Goal: Task Accomplishment & Management: Use online tool/utility

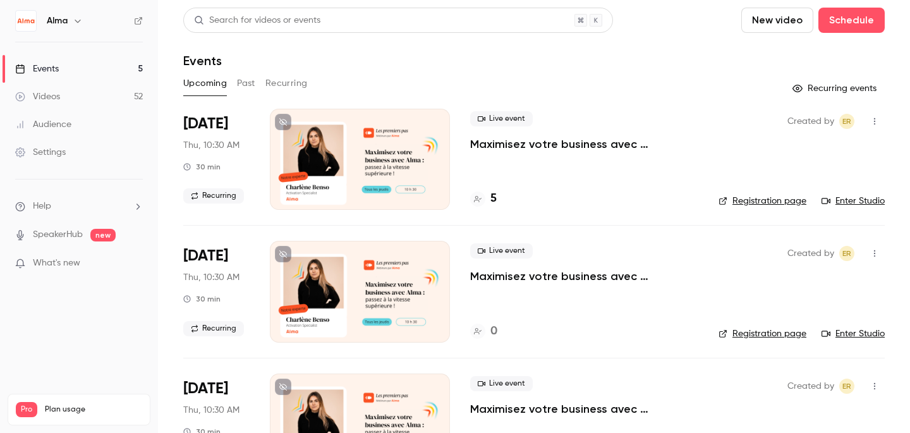
click at [240, 90] on button "Past" at bounding box center [246, 83] width 18 height 20
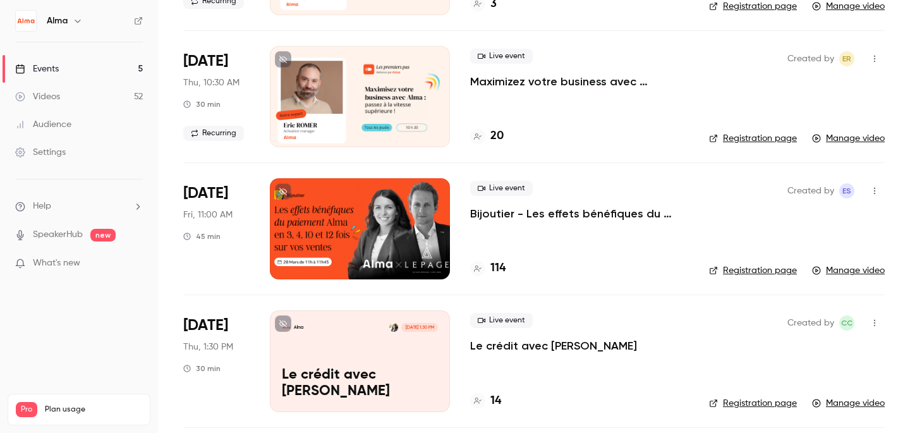
scroll to position [3388, 0]
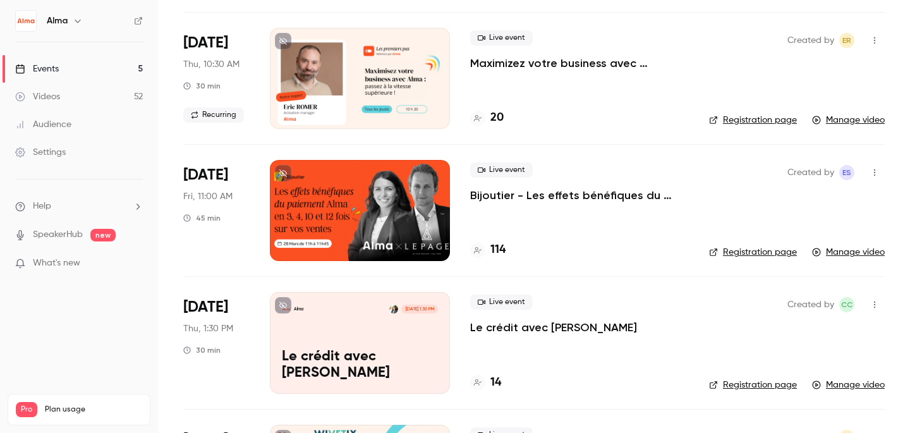
click at [373, 217] on div at bounding box center [360, 210] width 180 height 101
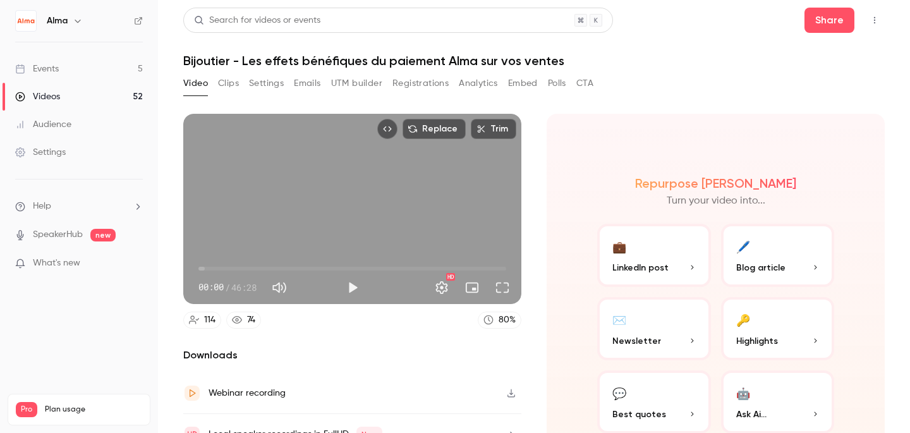
click at [227, 91] on button "Clips" at bounding box center [228, 83] width 21 height 20
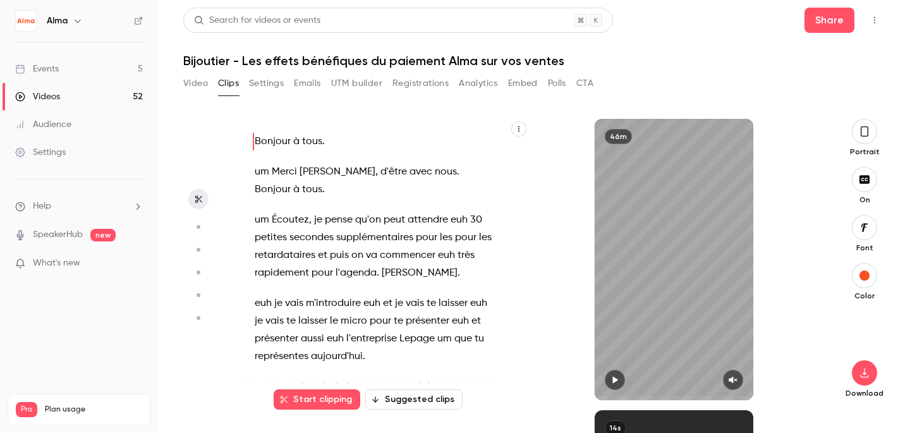
click at [299, 77] on button "Emails" at bounding box center [307, 83] width 27 height 20
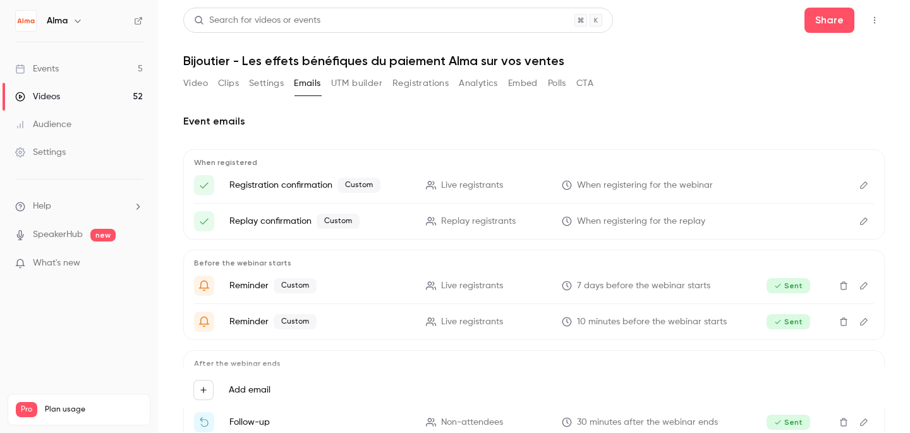
click at [207, 88] on button "Video" at bounding box center [195, 83] width 25 height 20
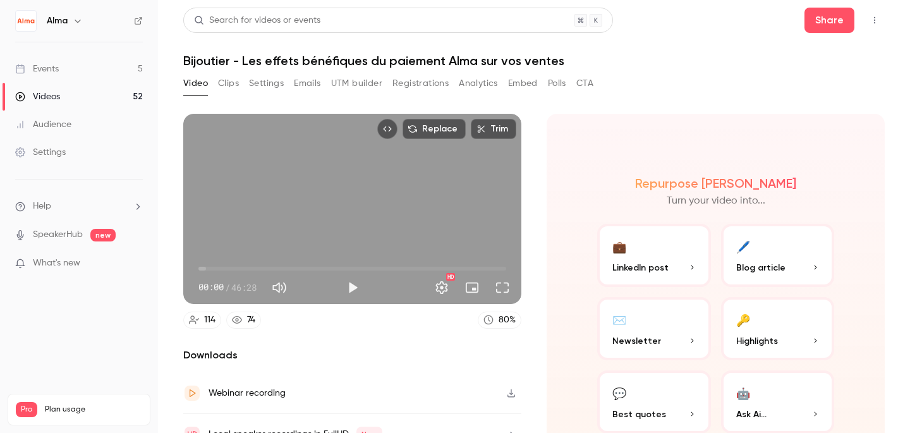
click at [232, 84] on button "Clips" at bounding box center [228, 83] width 21 height 20
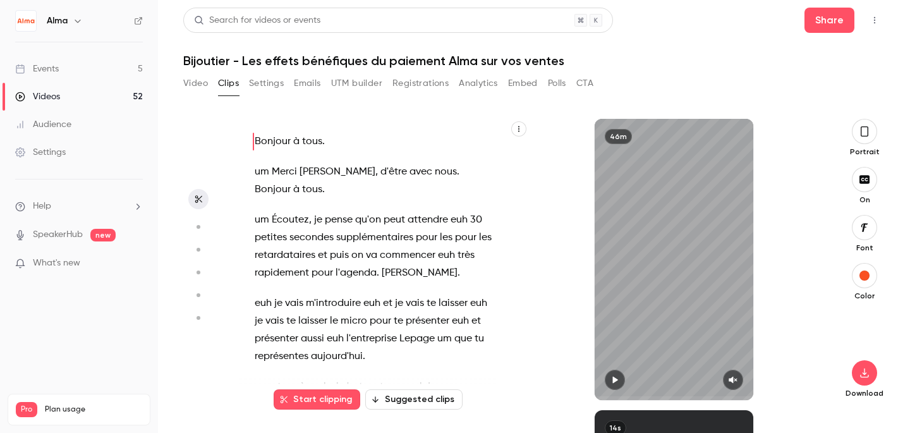
click at [474, 86] on button "Analytics" at bounding box center [478, 83] width 39 height 20
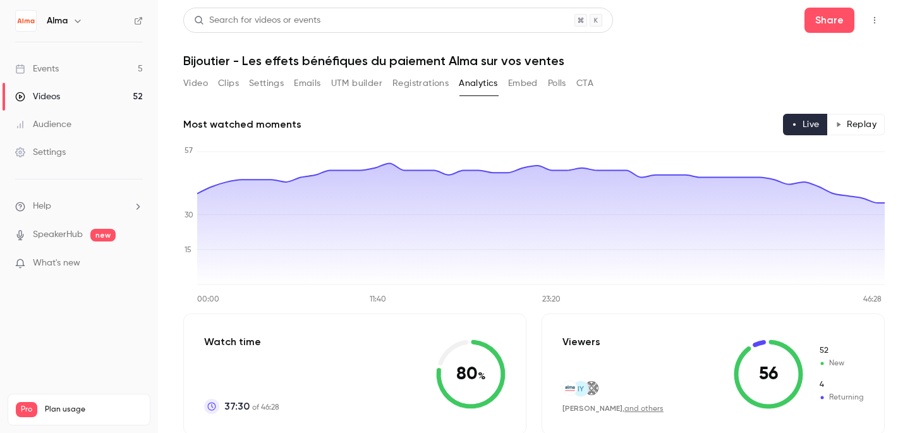
click at [76, 69] on link "Events 5" at bounding box center [79, 69] width 158 height 28
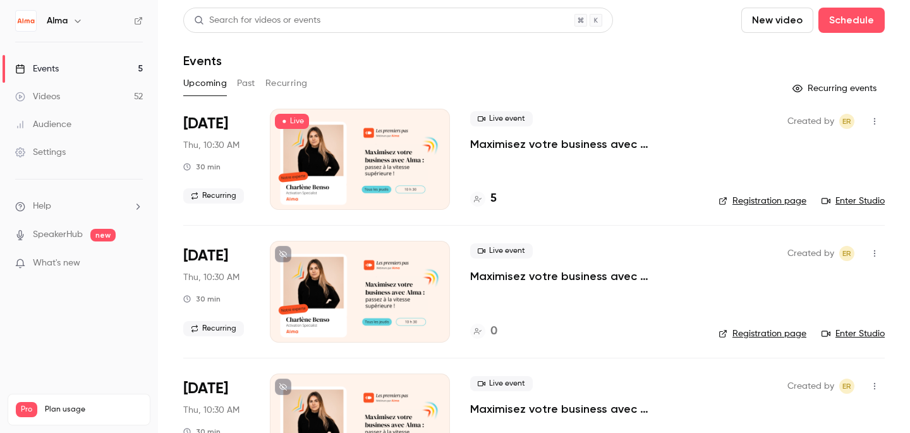
click at [769, 16] on button "New video" at bounding box center [777, 20] width 72 height 25
click at [768, 56] on div at bounding box center [765, 55] width 20 height 10
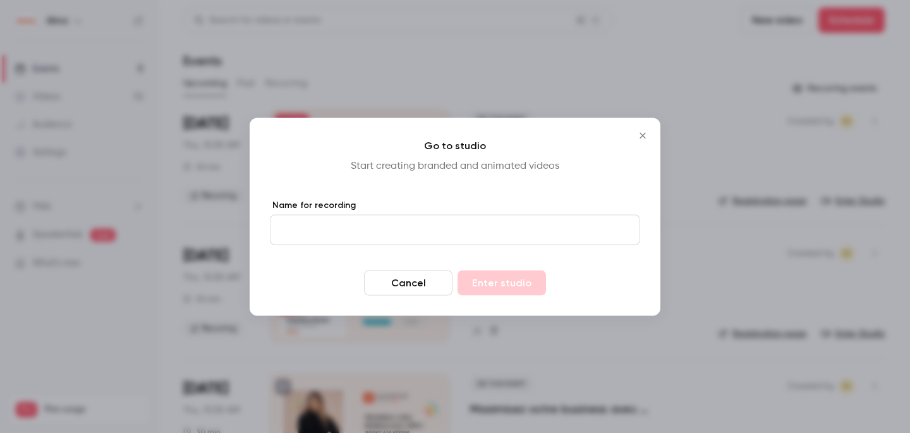
click at [497, 229] on input "Name for recording" at bounding box center [455, 229] width 370 height 30
type input "**********"
click at [486, 290] on button "Enter studio" at bounding box center [502, 282] width 88 height 25
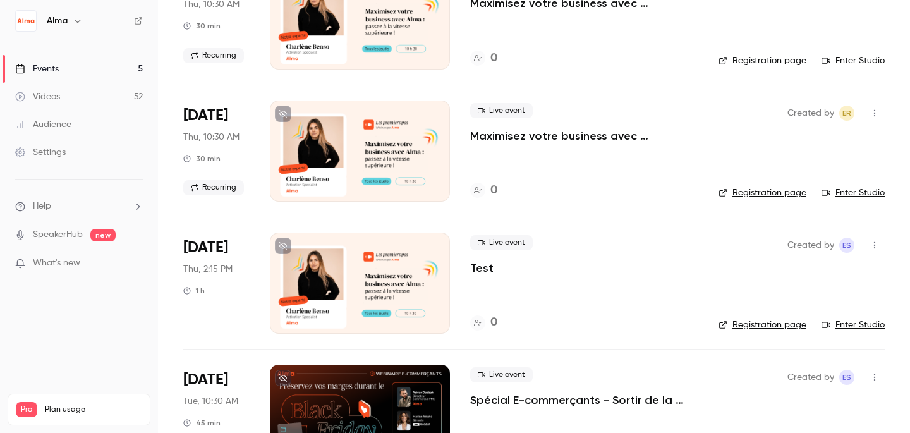
scroll to position [329, 0]
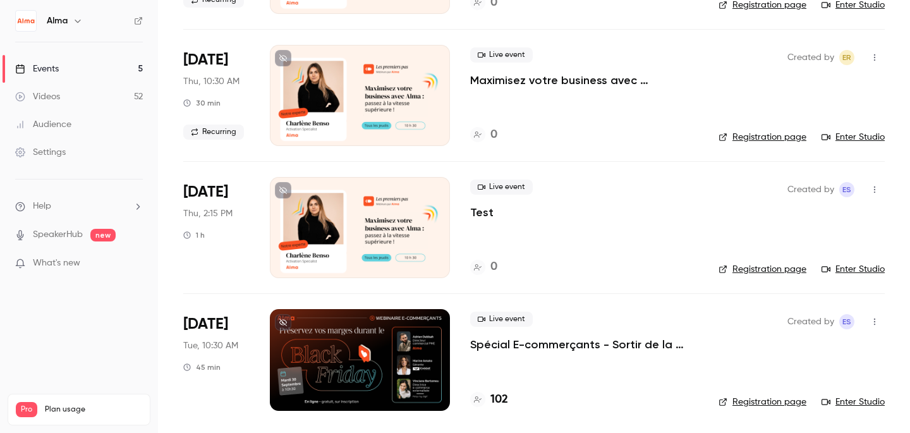
click at [866, 190] on button "button" at bounding box center [874, 189] width 20 height 20
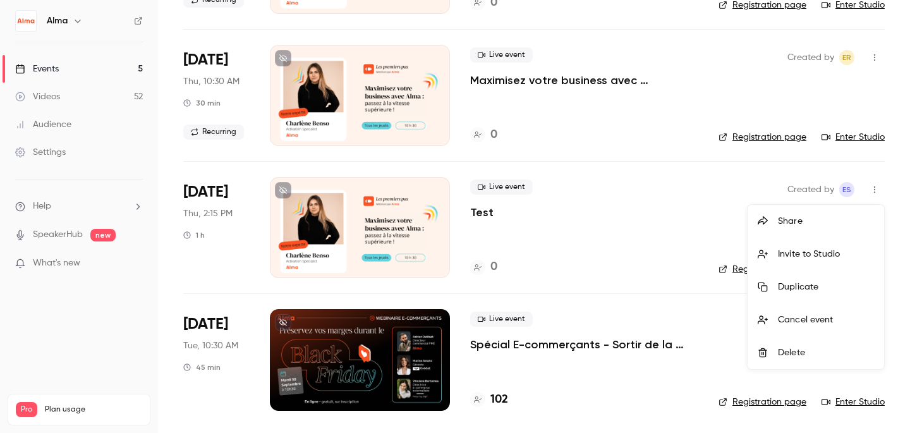
click at [813, 340] on li "Delete" at bounding box center [816, 352] width 136 height 33
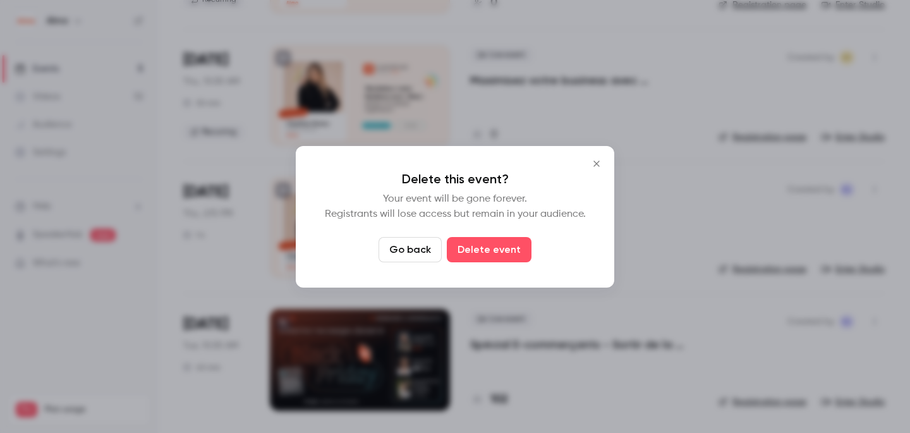
click at [598, 165] on icon "Close" at bounding box center [596, 164] width 6 height 6
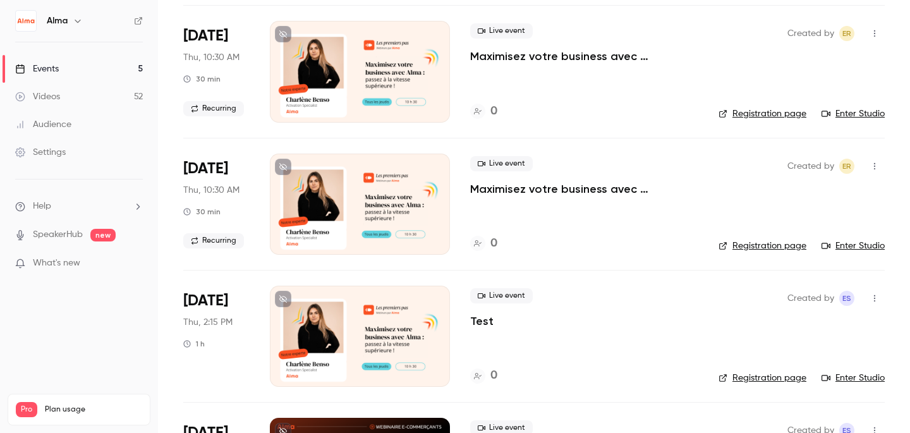
scroll to position [253, 0]
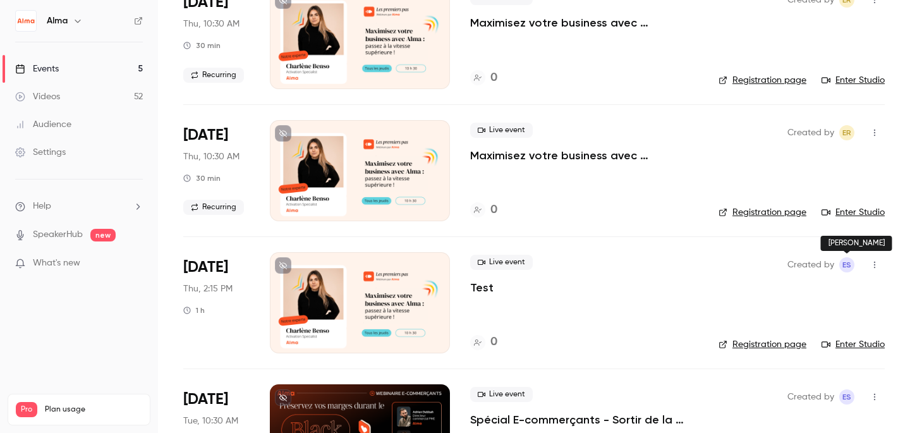
click at [847, 267] on span "ES" at bounding box center [846, 264] width 9 height 15
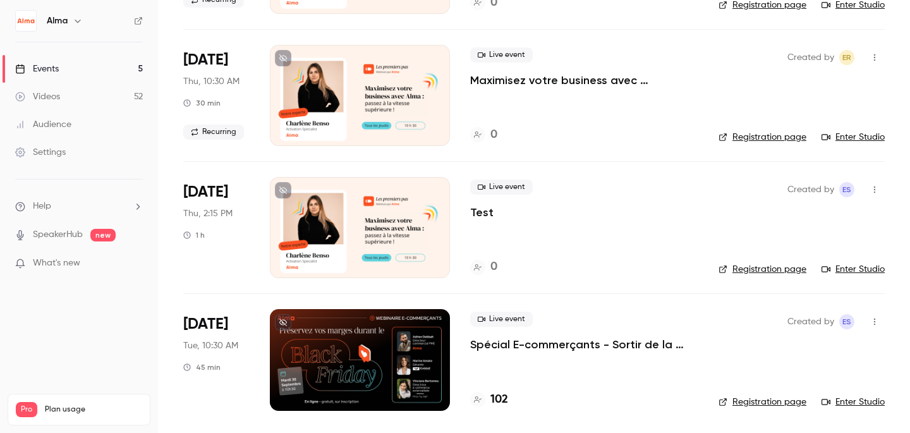
click at [605, 342] on p "Spécial E-commerçants - Sortir de la guerre des prix et préserver ses marges pe…" at bounding box center [584, 344] width 228 height 15
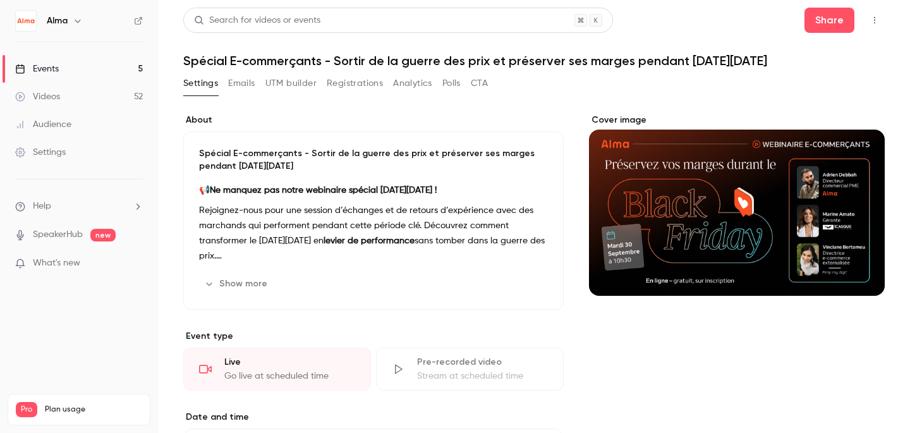
click at [254, 87] on button "Emails" at bounding box center [241, 83] width 27 height 20
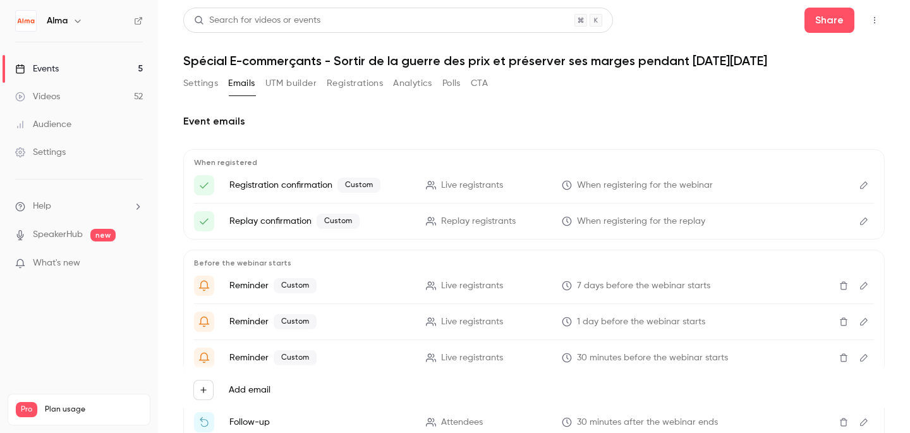
click at [358, 187] on span "Custom" at bounding box center [358, 185] width 43 height 15
click at [289, 289] on span "Custom" at bounding box center [295, 285] width 43 height 15
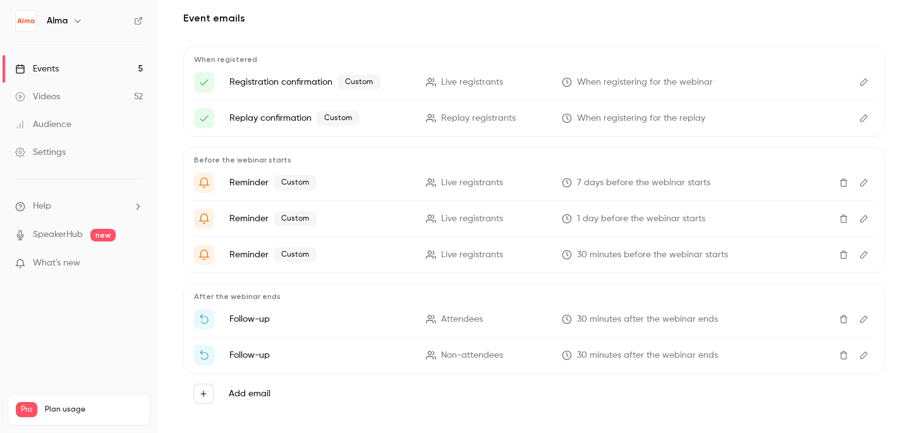
scroll to position [117, 0]
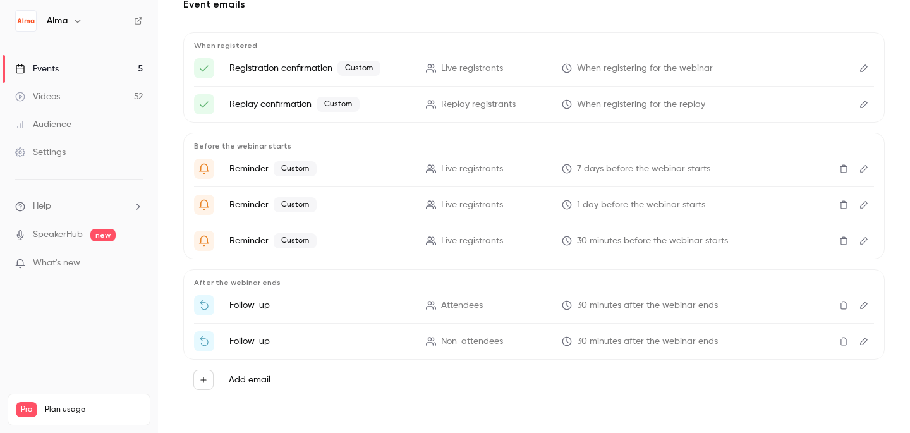
click at [879, 164] on div "Before the webinar starts Reminder Custom Live registrants 7 days before the we…" at bounding box center [533, 196] width 701 height 126
click at [864, 169] on icon "Edit" at bounding box center [864, 168] width 10 height 9
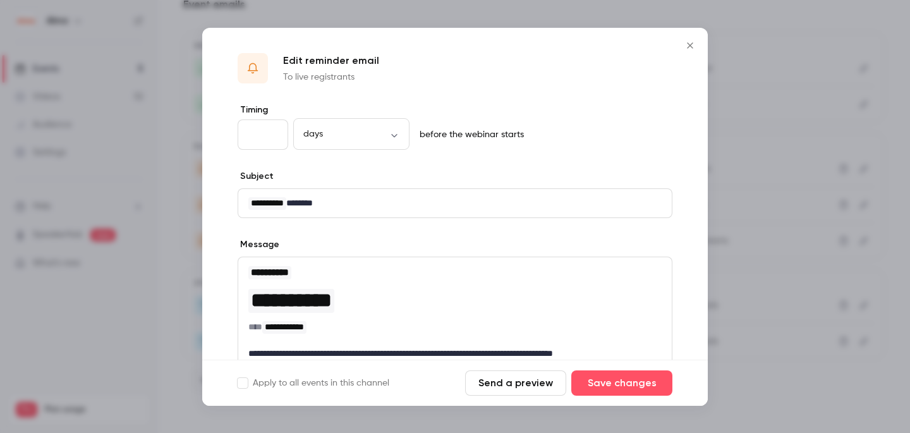
scroll to position [200, 0]
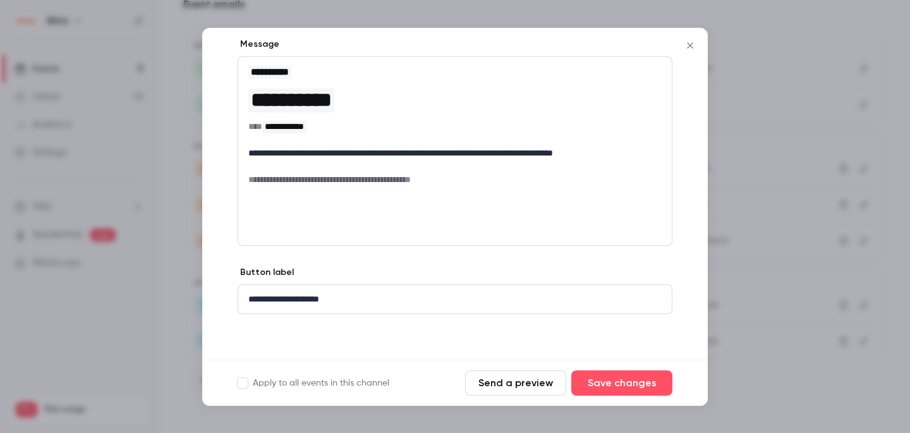
click at [693, 33] on button "Close" at bounding box center [689, 45] width 25 height 25
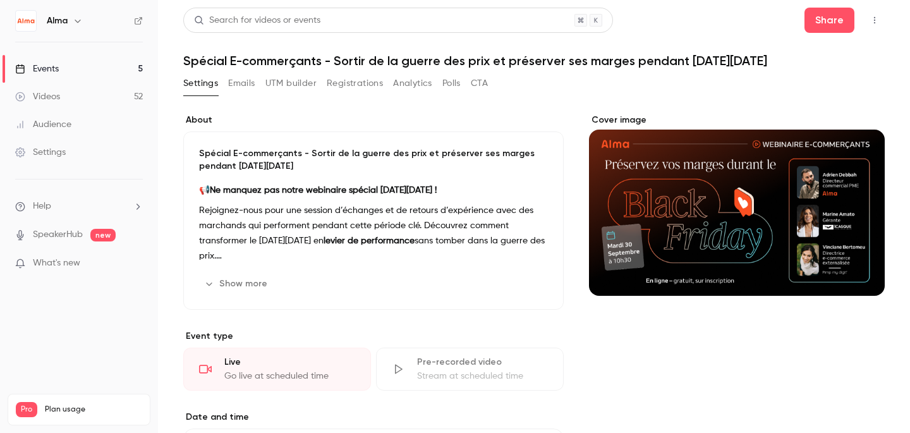
click at [81, 97] on link "Videos 52" at bounding box center [79, 97] width 158 height 28
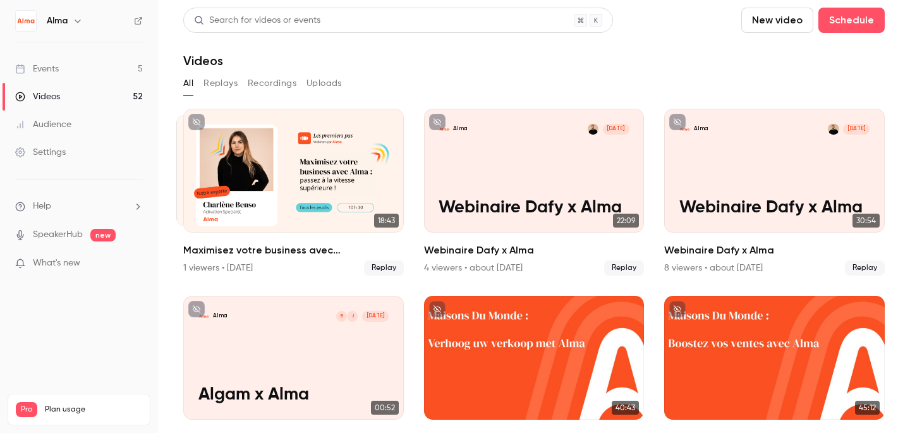
click at [64, 119] on div "Audience" at bounding box center [43, 124] width 56 height 13
